Goal: Information Seeking & Learning: Check status

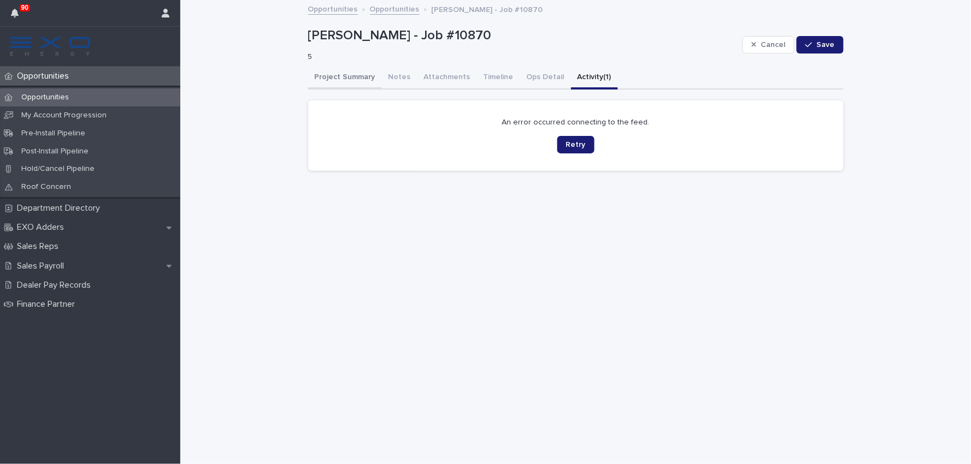
click at [340, 73] on button "Project Summary" at bounding box center [345, 78] width 74 height 23
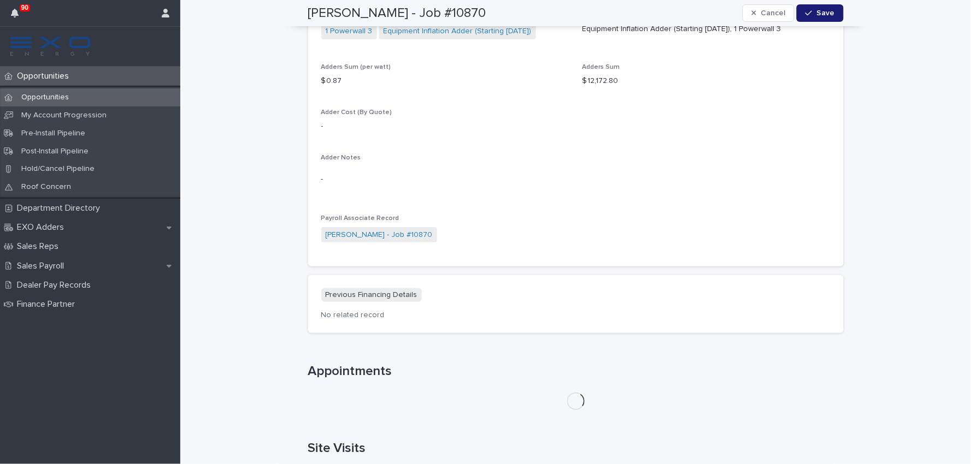
scroll to position [1224, 0]
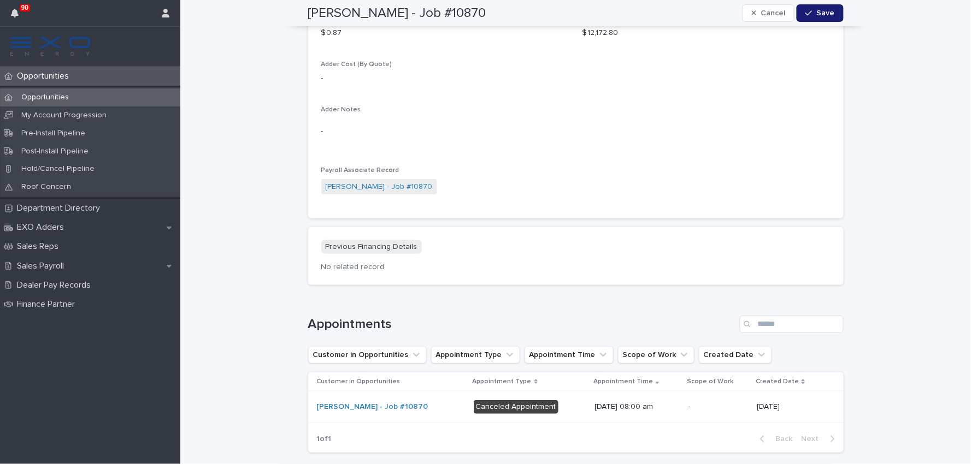
click at [418, 403] on div "[PERSON_NAME] - Job #10870" at bounding box center [391, 407] width 148 height 9
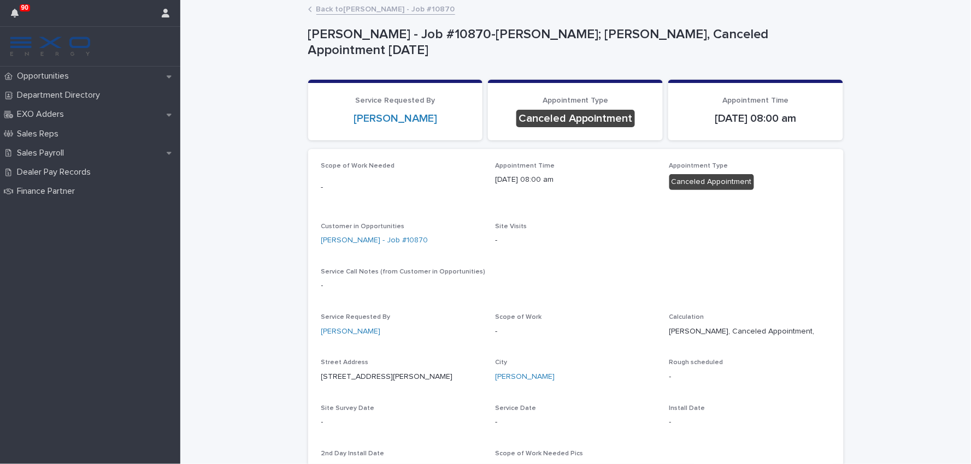
click at [350, 13] on link "Back to [PERSON_NAME] - Job #10870" at bounding box center [385, 8] width 139 height 13
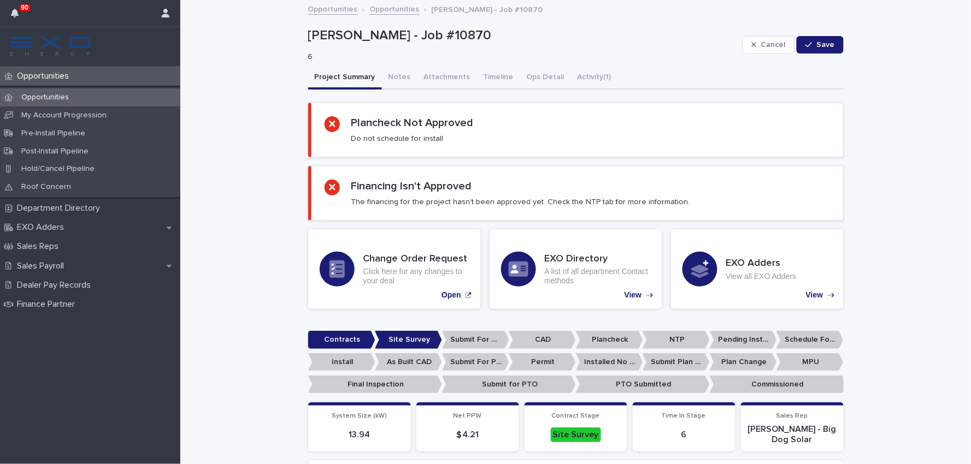
drag, startPoint x: 388, startPoint y: 74, endPoint x: 297, endPoint y: 238, distance: 187.6
click at [390, 75] on button "Notes" at bounding box center [400, 78] width 36 height 23
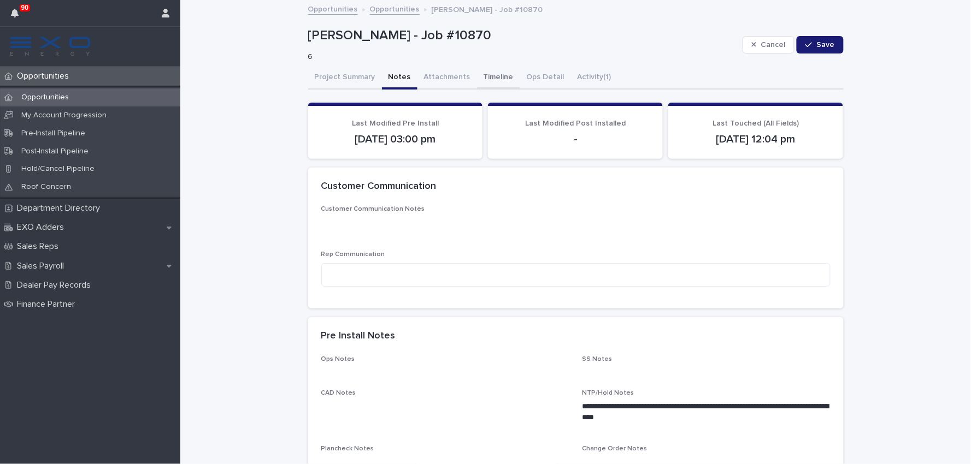
click at [477, 77] on button "Timeline" at bounding box center [498, 78] width 43 height 23
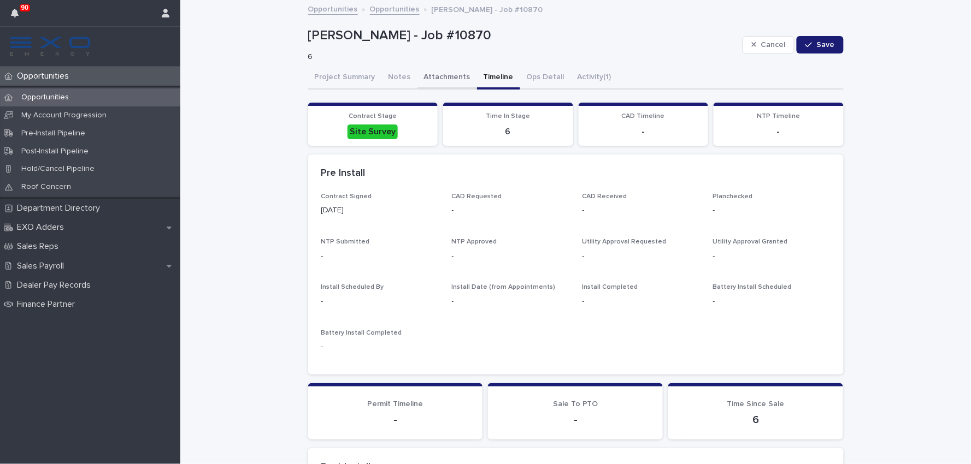
drag, startPoint x: 440, startPoint y: 74, endPoint x: 439, endPoint y: 84, distance: 9.4
click at [440, 75] on button "Attachments" at bounding box center [447, 78] width 60 height 23
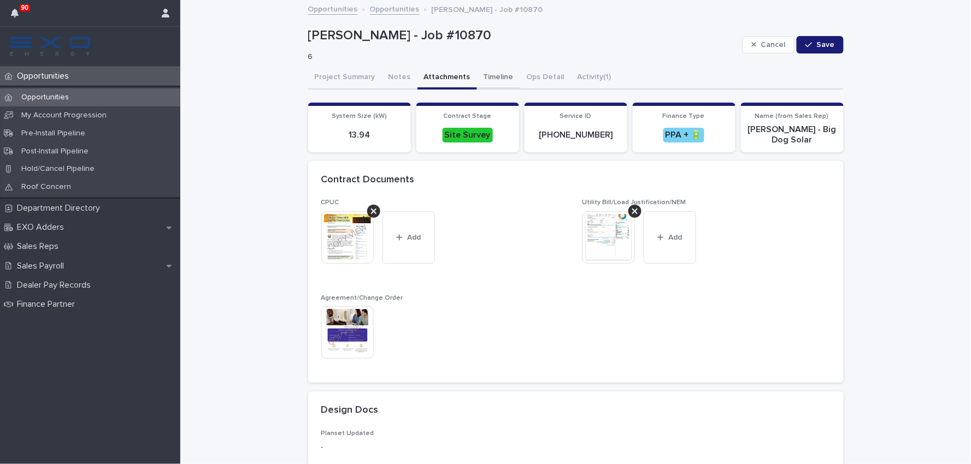
click at [480, 74] on button "Timeline" at bounding box center [498, 78] width 43 height 23
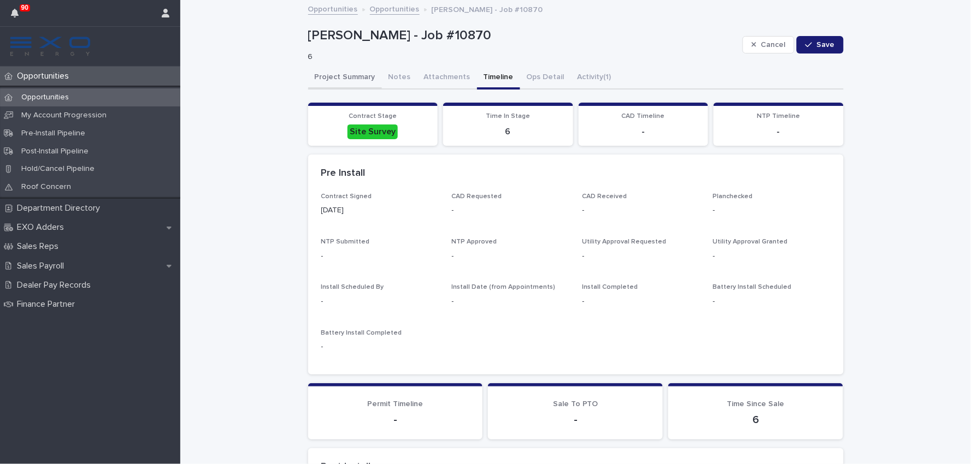
click at [324, 83] on button "Project Summary" at bounding box center [345, 78] width 74 height 23
